Goal: Information Seeking & Learning: Learn about a topic

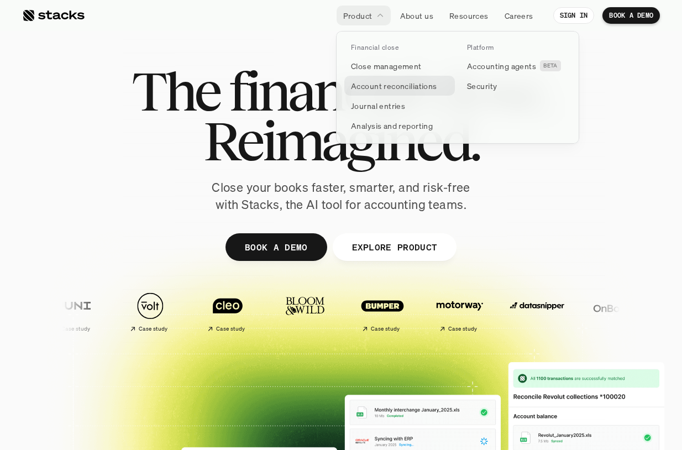
click at [413, 93] on link "Account reconciliations" at bounding box center [399, 86] width 111 height 20
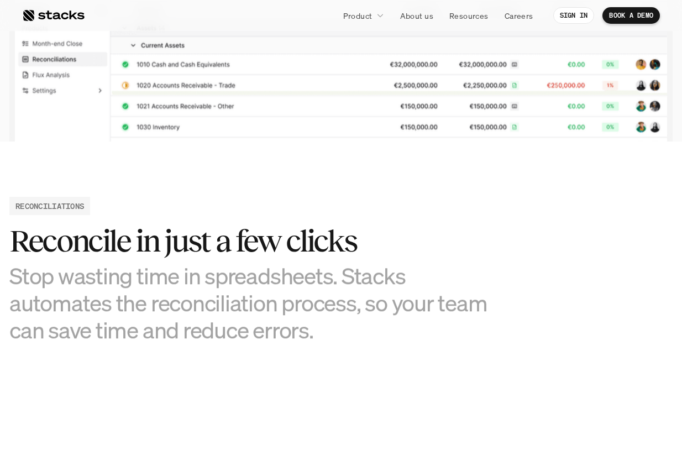
scroll to position [384, 0]
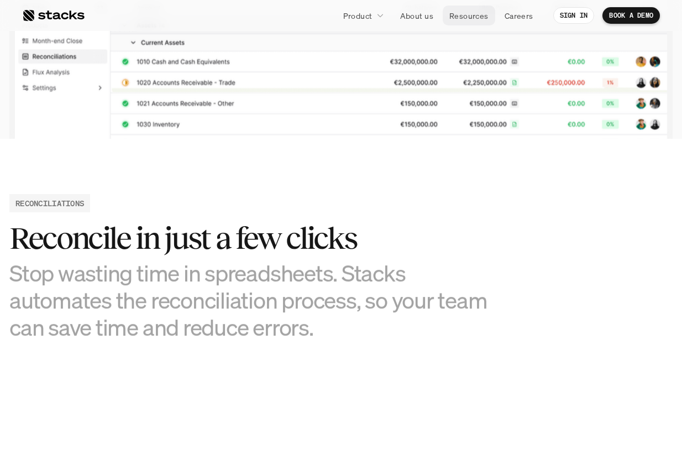
click at [473, 20] on p "Resources" at bounding box center [469, 16] width 39 height 12
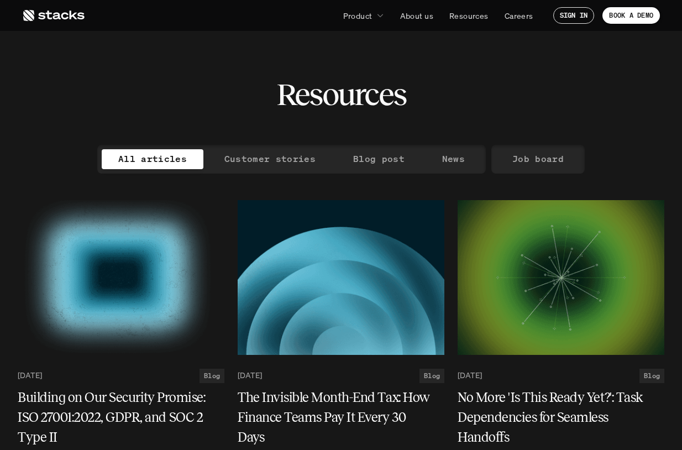
scroll to position [1, 0]
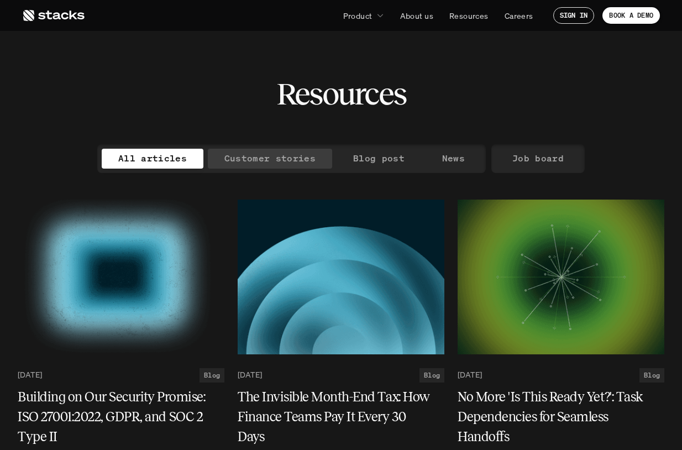
click at [273, 159] on p "Customer stories" at bounding box center [270, 158] width 91 height 16
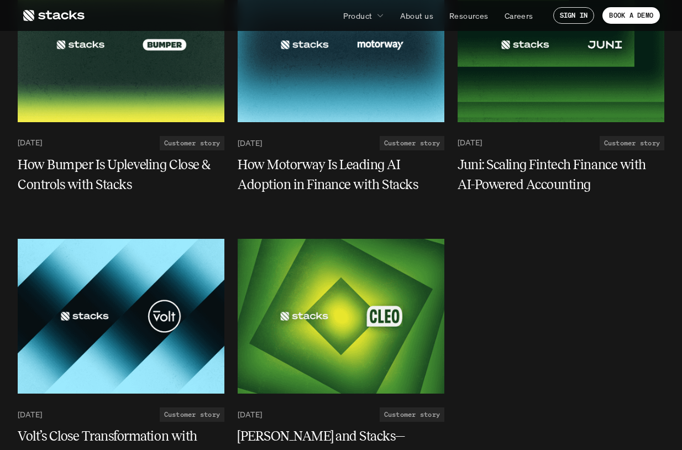
scroll to position [264, 0]
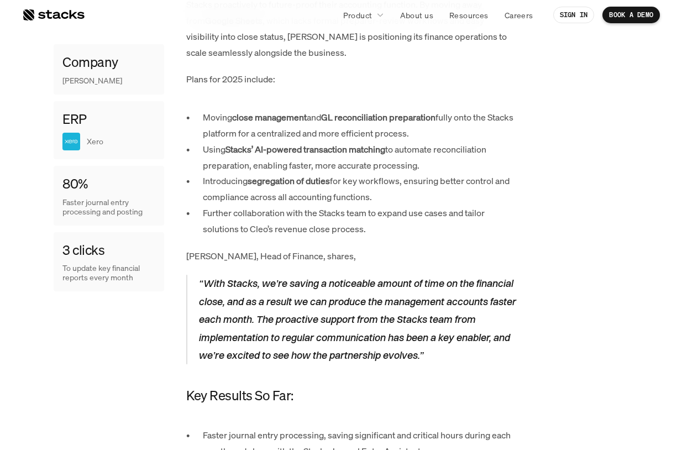
scroll to position [1083, 0]
